Goal: Task Accomplishment & Management: Complete application form

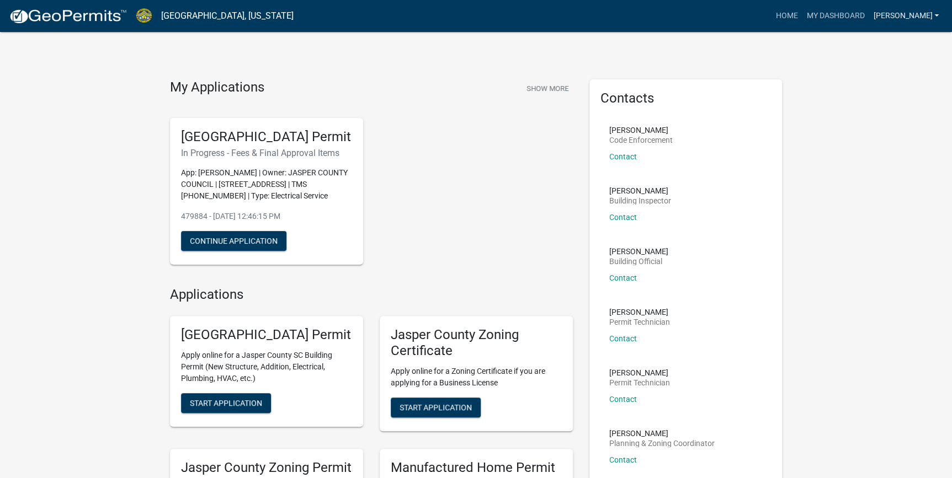
click at [919, 19] on link "[PERSON_NAME]" at bounding box center [905, 16] width 74 height 21
click at [885, 82] on link "Logout" at bounding box center [899, 81] width 88 height 26
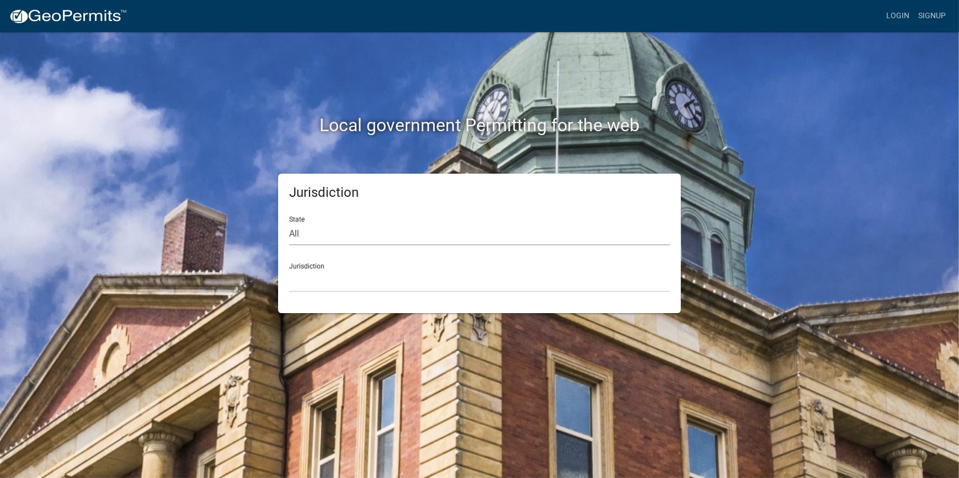
click at [319, 226] on select "All [US_STATE] [US_STATE] [US_STATE] [US_STATE] [US_STATE] [US_STATE] [US_STATE…" at bounding box center [479, 234] width 381 height 23
select select "[US_STATE]"
click at [289, 223] on select "All [US_STATE] [US_STATE] [US_STATE] [US_STATE] [US_STATE] [US_STATE] [US_STATE…" at bounding box center [479, 234] width 381 height 23
click at [332, 286] on select "[GEOGRAPHIC_DATA], [US_STATE] [GEOGRAPHIC_DATA], [US_STATE]" at bounding box center [479, 281] width 381 height 23
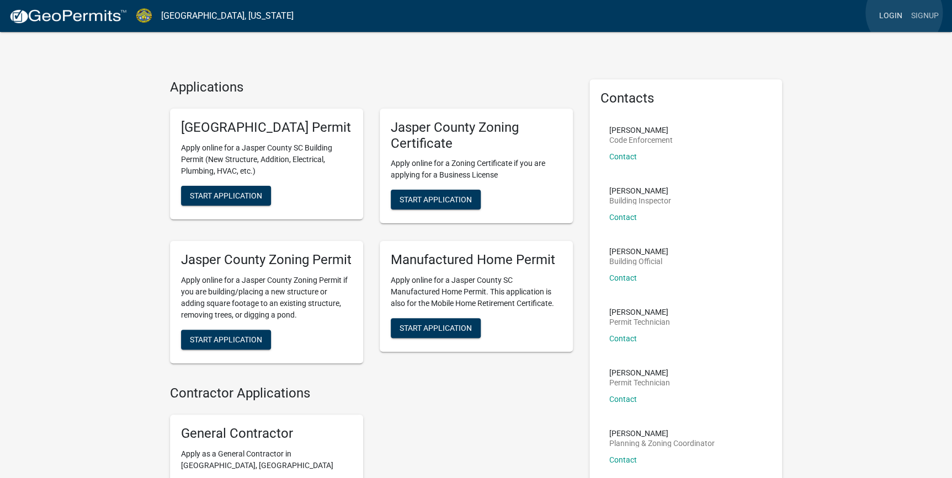
click at [904, 13] on link "Login" at bounding box center [890, 16] width 32 height 21
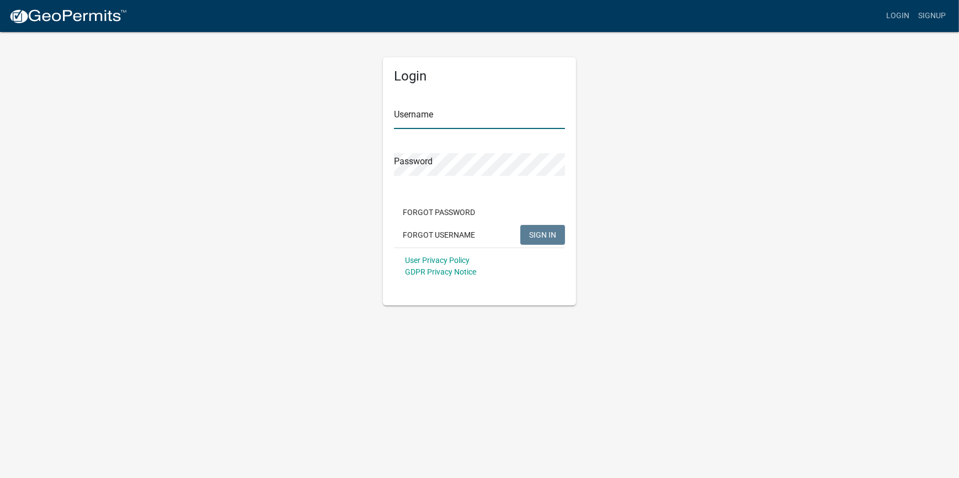
click at [496, 126] on input "Username" at bounding box center [479, 117] width 171 height 23
click at [931, 19] on link "Signup" at bounding box center [932, 16] width 36 height 21
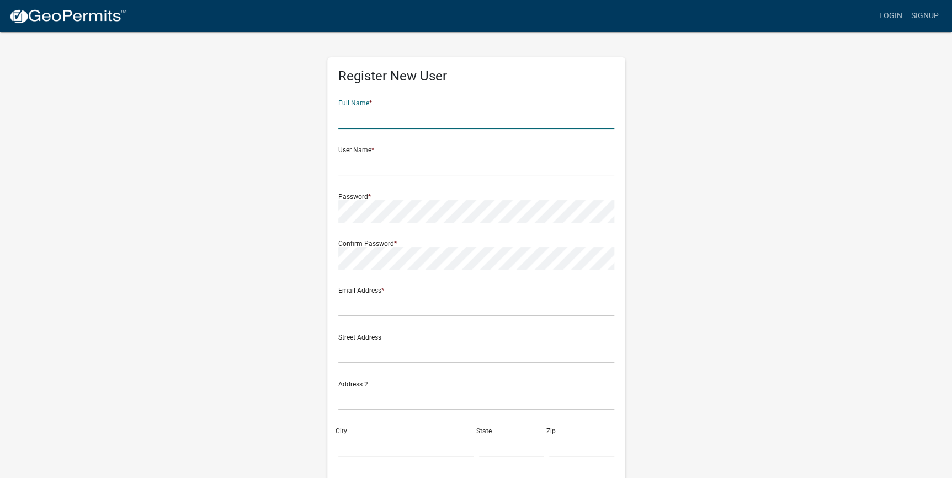
click at [436, 115] on input "text" at bounding box center [476, 117] width 276 height 23
type input "[PERSON_NAME]"
click at [398, 170] on input "text" at bounding box center [476, 164] width 276 height 23
type input "[PERSON_NAME]"
click at [486, 313] on input "text" at bounding box center [476, 305] width 276 height 23
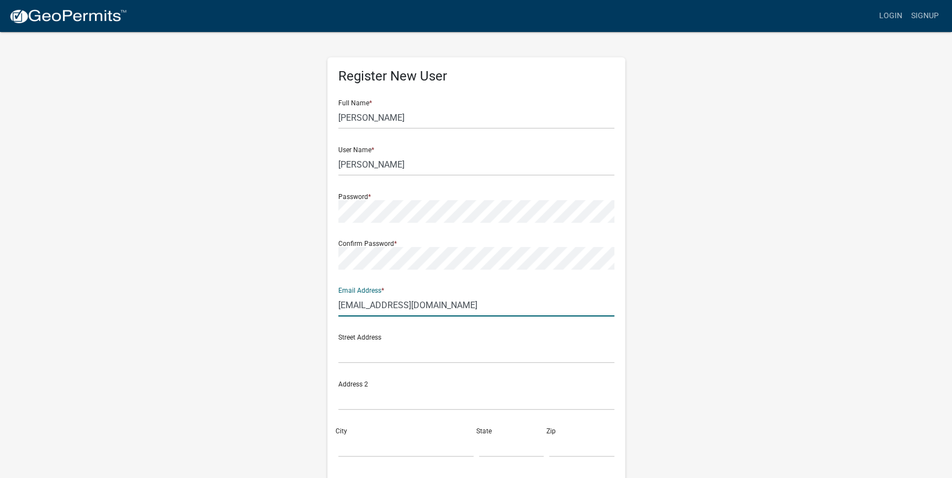
type input "[EMAIL_ADDRESS][DOMAIN_NAME]"
click at [480, 354] on input "text" at bounding box center [476, 352] width 276 height 23
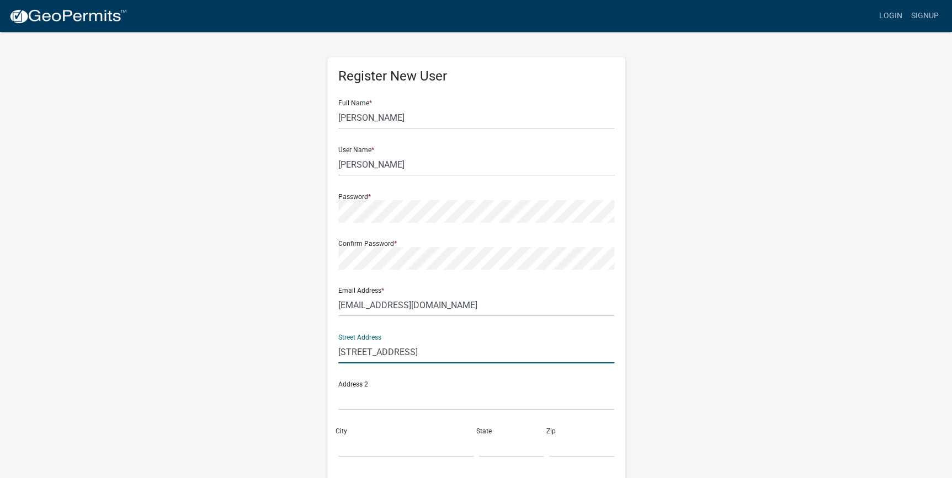
type input "[STREET_ADDRESS]"
click at [432, 445] on input "City" at bounding box center [405, 446] width 135 height 23
type input "Ridgeland"
click at [521, 447] on input "text" at bounding box center [511, 446] width 65 height 23
type input "SC"
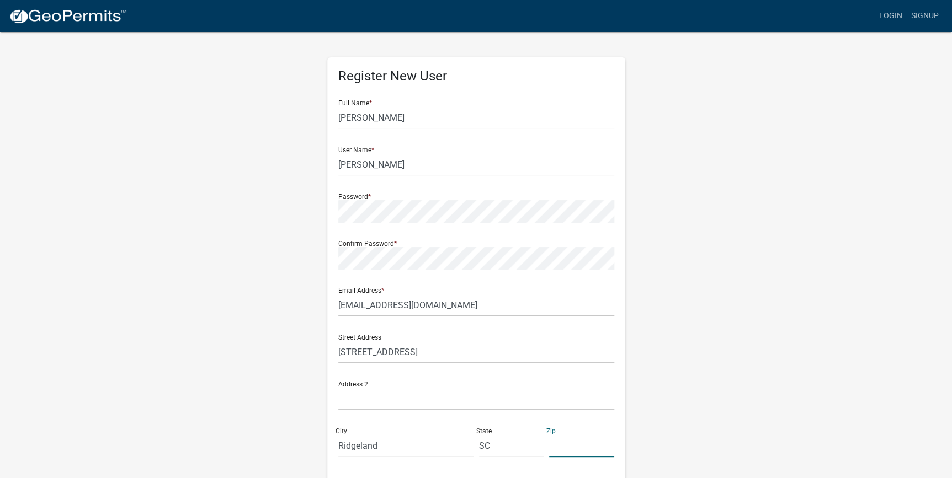
click at [564, 451] on input "text" at bounding box center [581, 446] width 65 height 23
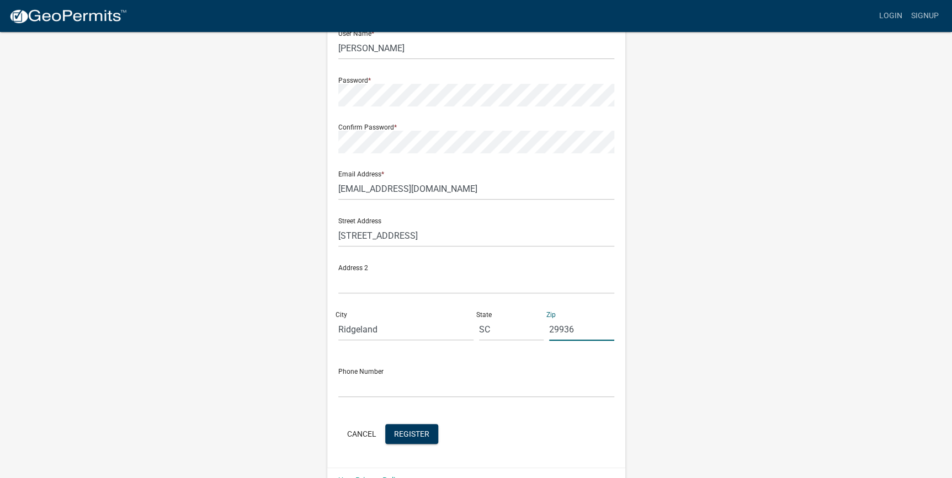
scroll to position [142, 0]
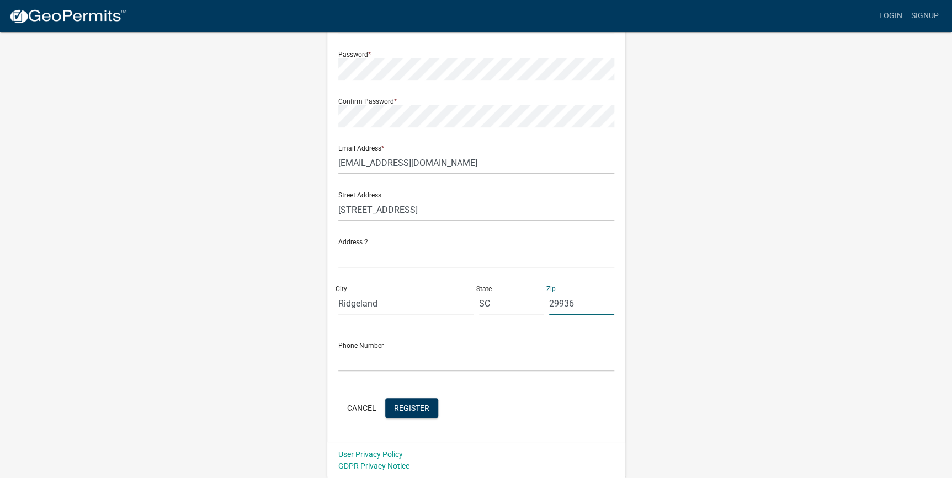
type input "29936"
click at [413, 364] on input "text" at bounding box center [476, 360] width 276 height 23
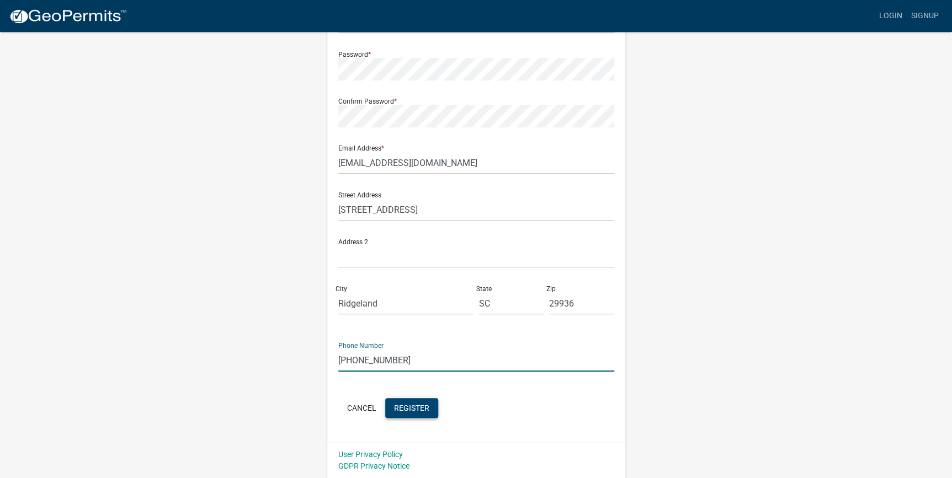
type input "[PHONE_NUMBER]"
click at [421, 408] on span "Register" at bounding box center [411, 407] width 35 height 9
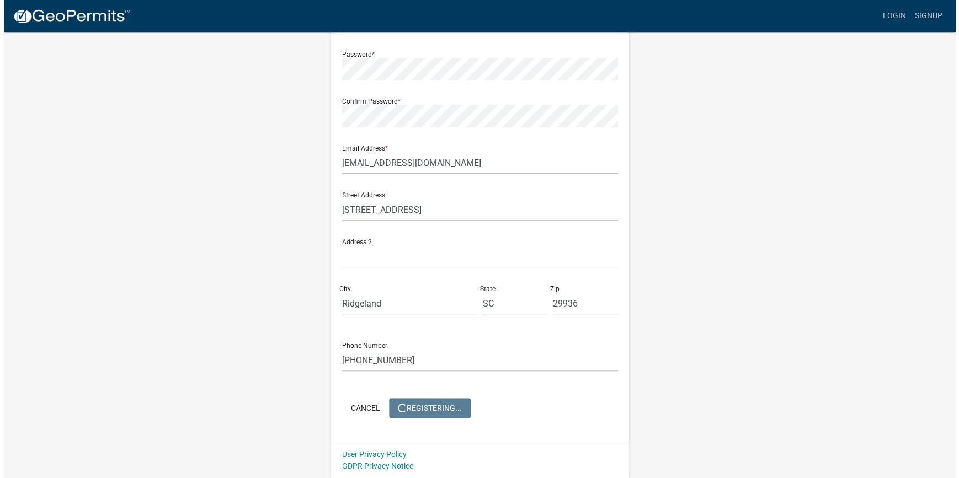
scroll to position [0, 0]
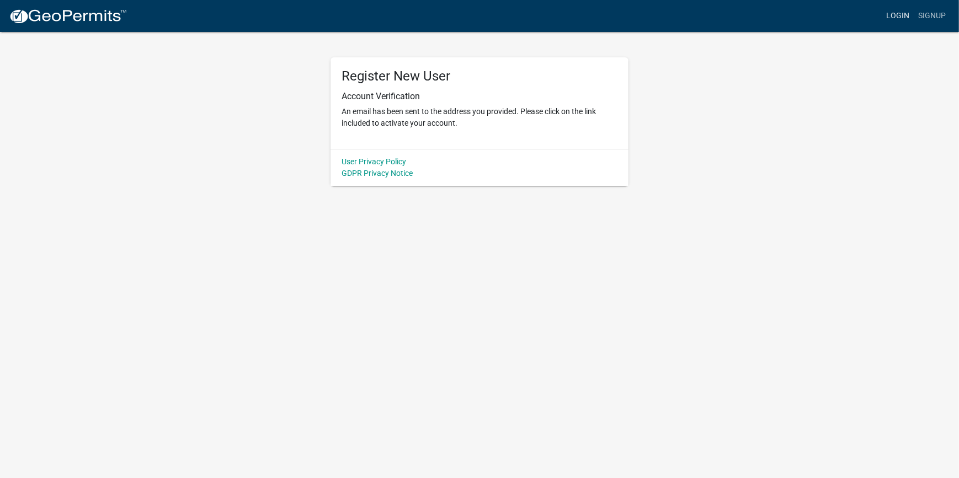
click at [895, 20] on link "Login" at bounding box center [898, 16] width 32 height 21
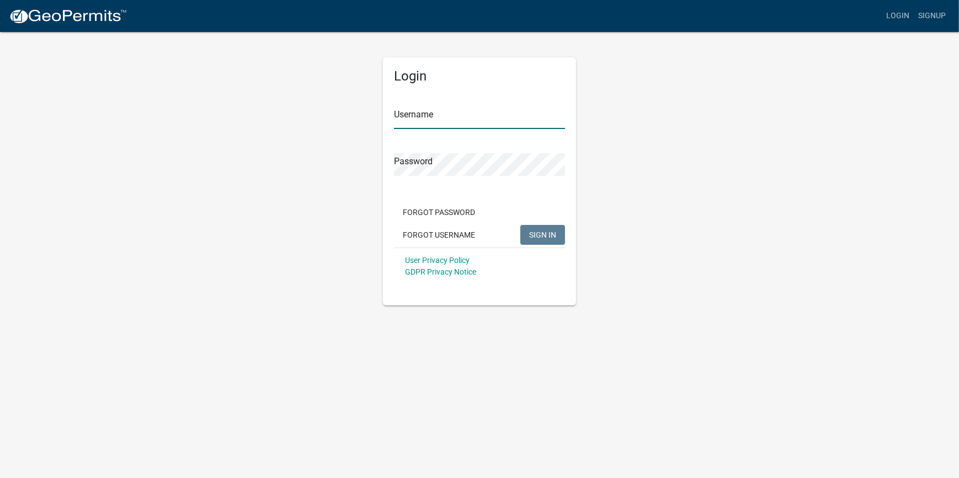
click at [405, 127] on input "Username" at bounding box center [479, 117] width 171 height 23
type input "[PERSON_NAME]"
click at [520, 225] on button "SIGN IN" at bounding box center [542, 235] width 45 height 20
